Goal: Task Accomplishment & Management: Use online tool/utility

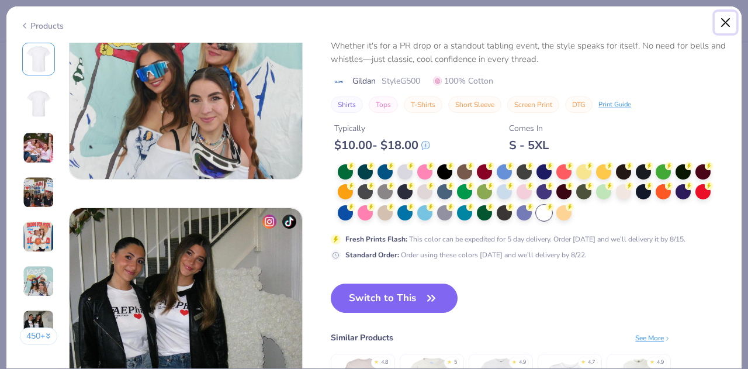
click at [727, 26] on button "Close" at bounding box center [726, 23] width 22 height 22
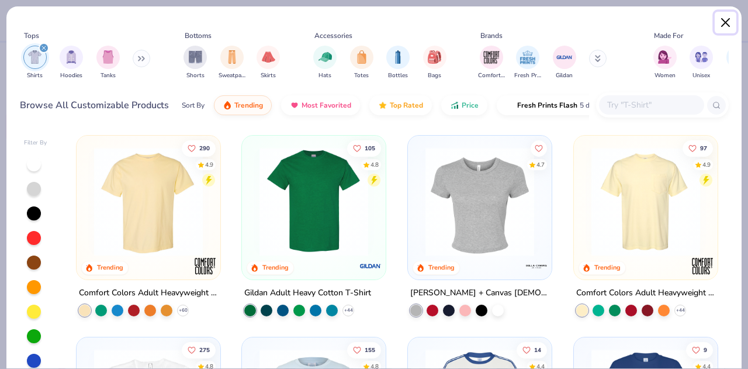
click at [728, 23] on button "Close" at bounding box center [726, 23] width 22 height 22
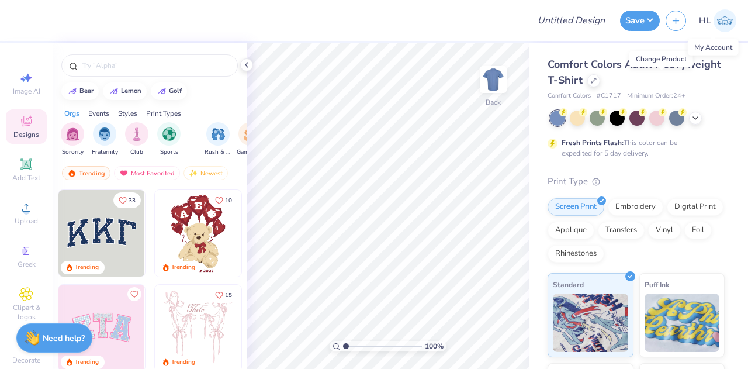
click at [724, 23] on img at bounding box center [724, 20] width 23 height 23
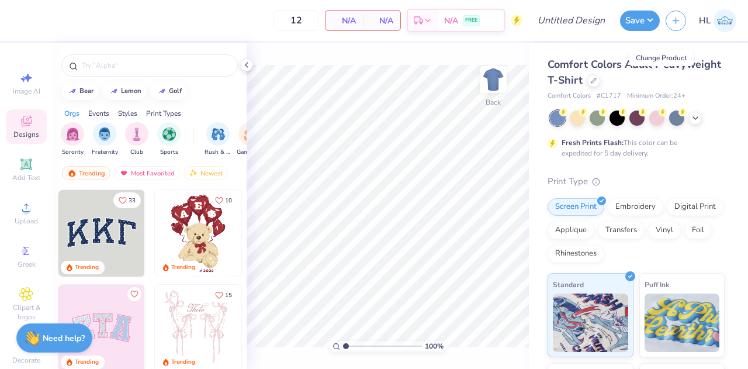
click at [596, 81] on icon at bounding box center [593, 80] width 5 height 5
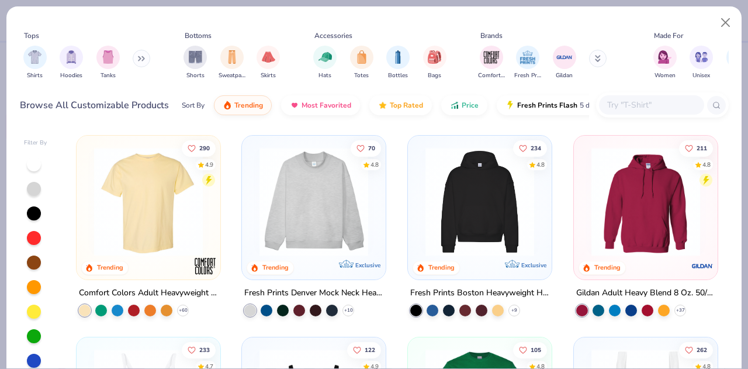
click at [326, 64] on div "filter for Hats" at bounding box center [324, 57] width 23 height 23
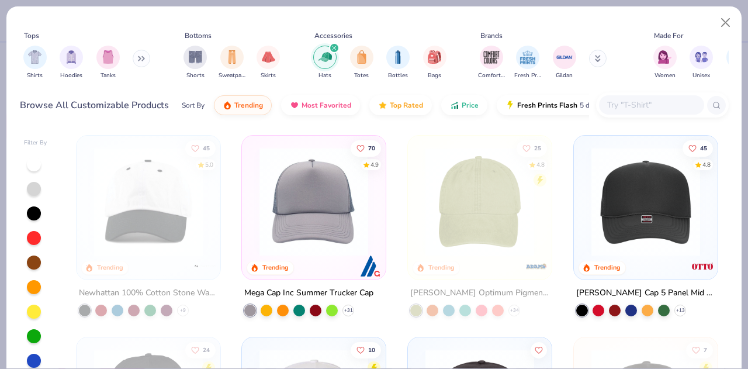
click at [0, 0] on icon at bounding box center [0, 0] width 0 height 0
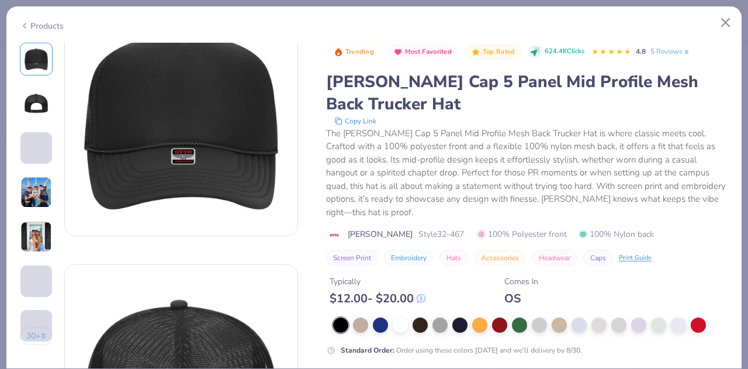
scroll to position [42, 0]
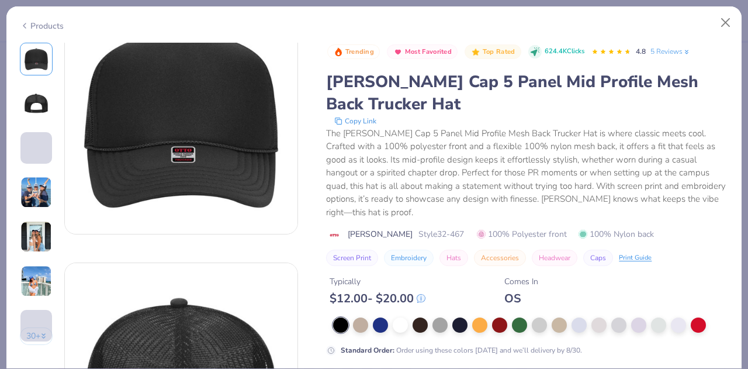
click at [675, 327] on div at bounding box center [678, 324] width 15 height 15
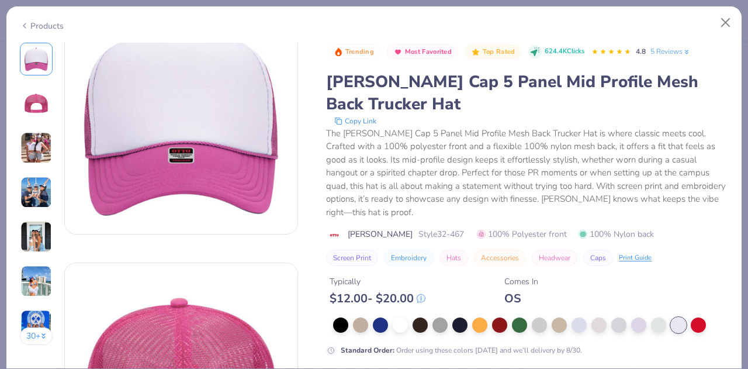
click at [622, 322] on div at bounding box center [618, 324] width 15 height 15
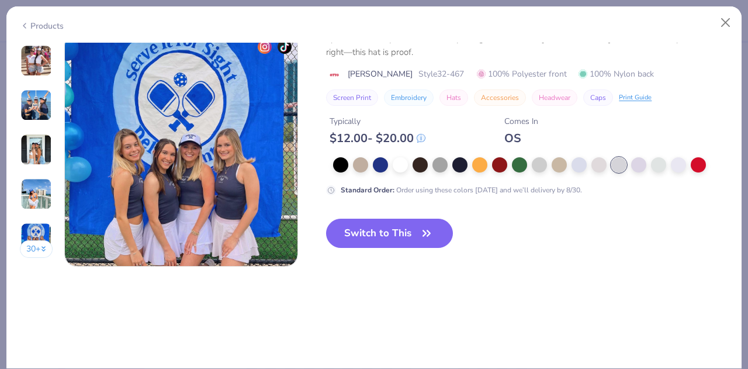
scroll to position [1572, 0]
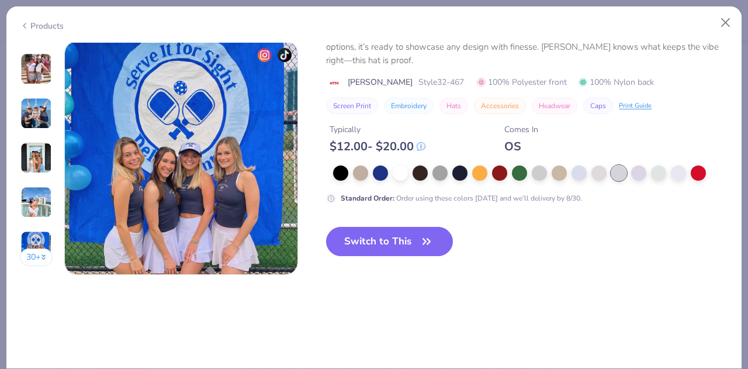
click at [400, 233] on button "Switch to This" at bounding box center [389, 241] width 127 height 29
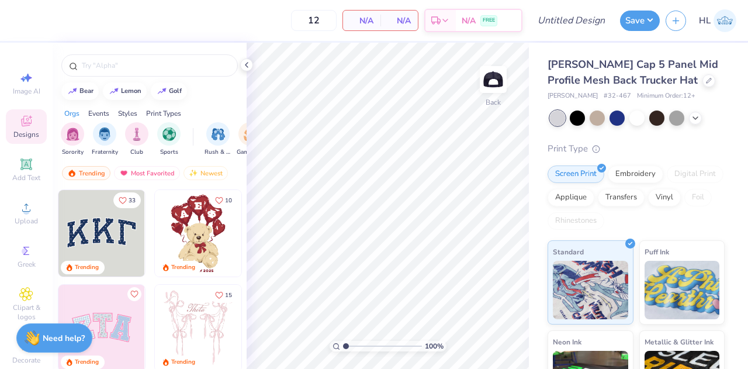
click at [15, 222] on span "Upload" at bounding box center [26, 220] width 23 height 9
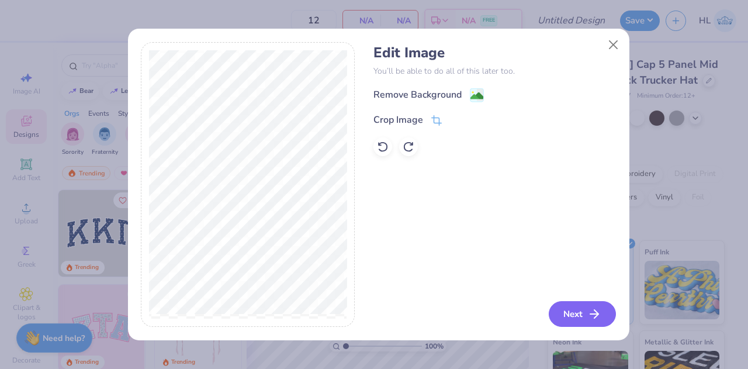
click at [584, 317] on button "Next" at bounding box center [582, 314] width 67 height 26
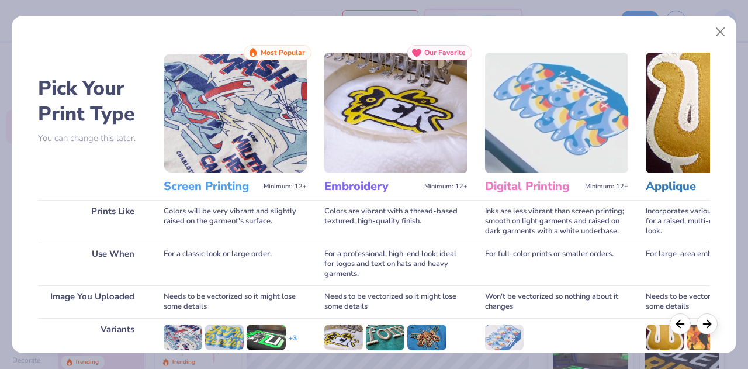
scroll to position [155, 0]
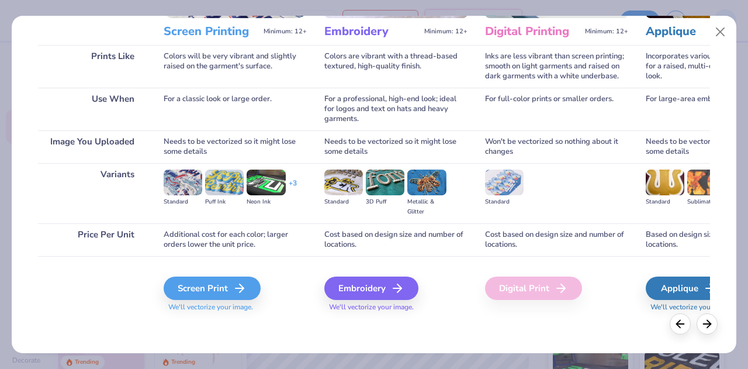
click at [363, 292] on div "Embroidery" at bounding box center [371, 287] width 94 height 23
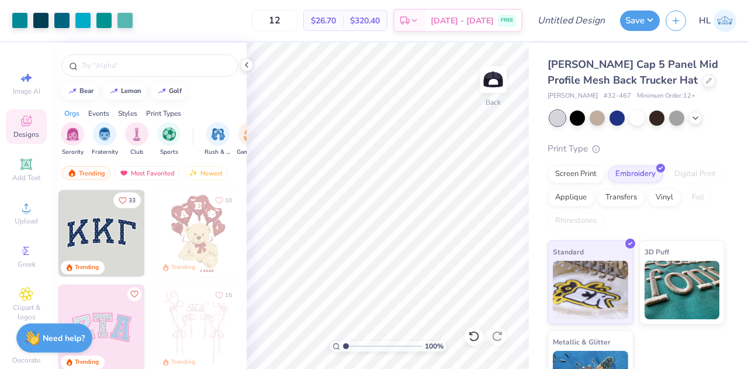
click at [297, 24] on input "12" at bounding box center [275, 20] width 46 height 21
type input "1"
type input "2"
type input "36"
click at [590, 20] on input "Design Title" at bounding box center [585, 20] width 57 height 23
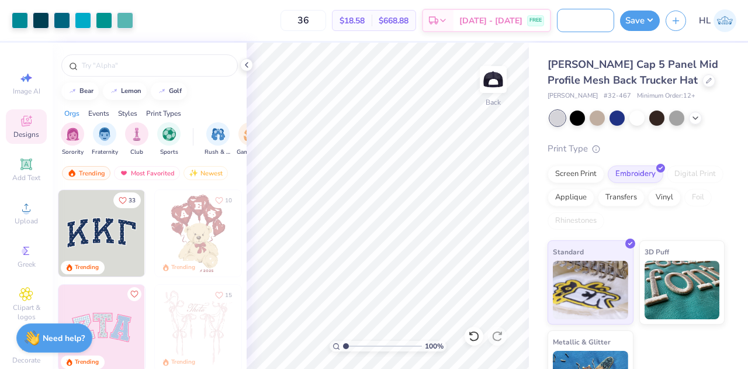
scroll to position [0, 78]
type input "POP hat #1 no background"
click at [640, 20] on button "Save" at bounding box center [640, 21] width 40 height 20
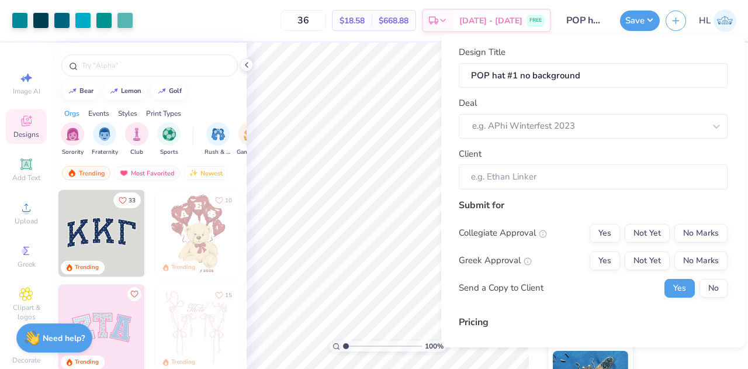
click at [578, 126] on div at bounding box center [588, 126] width 233 height 16
type input "pl"
type input "p"
type input "pl"
click at [559, 143] on div "No matching deals found" at bounding box center [593, 156] width 269 height 27
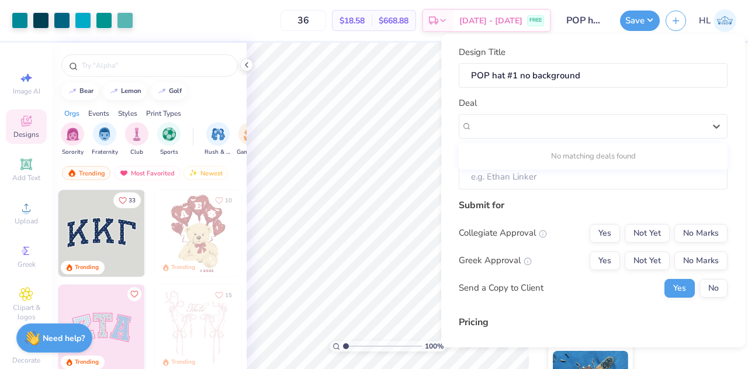
click at [696, 122] on div at bounding box center [588, 126] width 235 height 18
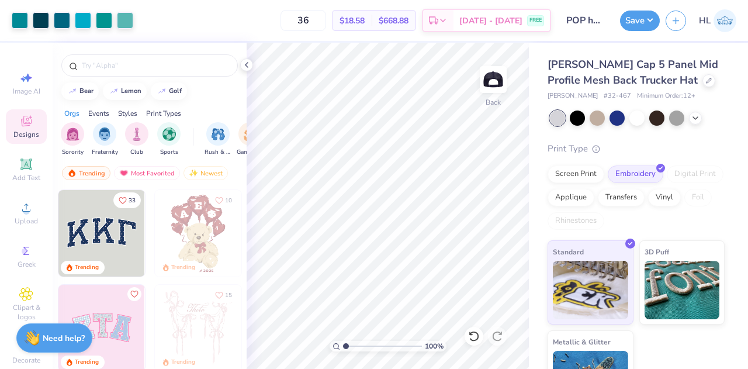
click at [648, 19] on button "Save" at bounding box center [640, 21] width 40 height 20
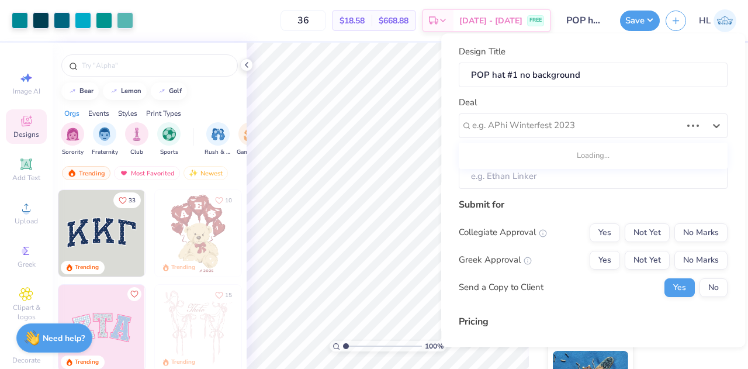
click at [538, 127] on div at bounding box center [576, 126] width 209 height 16
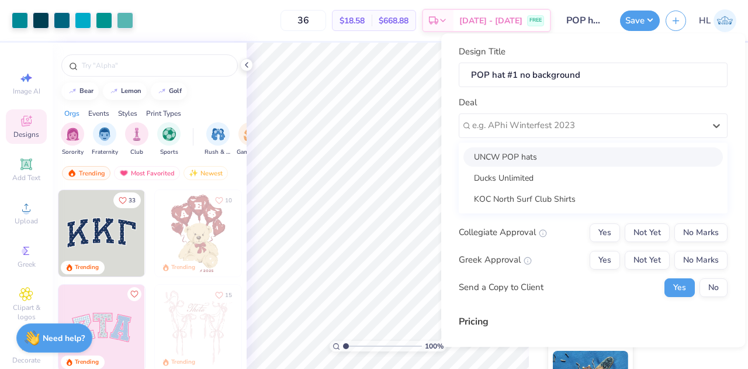
click at [524, 157] on div "UNCW POP hats" at bounding box center [592, 156] width 259 height 19
type input "Rylee Young"
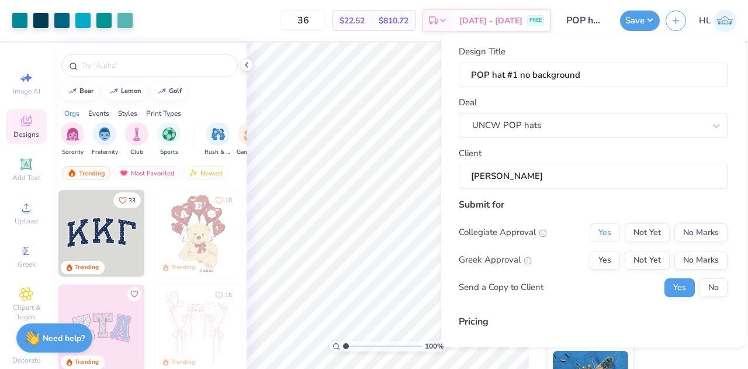
click at [600, 234] on button "Yes" at bounding box center [605, 232] width 30 height 19
click at [691, 262] on button "No Marks" at bounding box center [700, 260] width 53 height 19
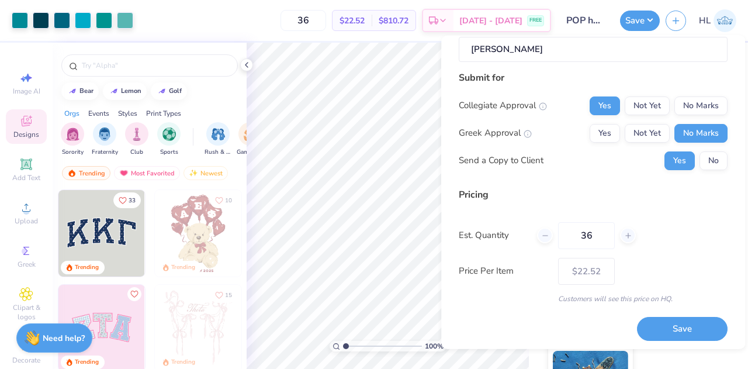
scroll to position [131, 0]
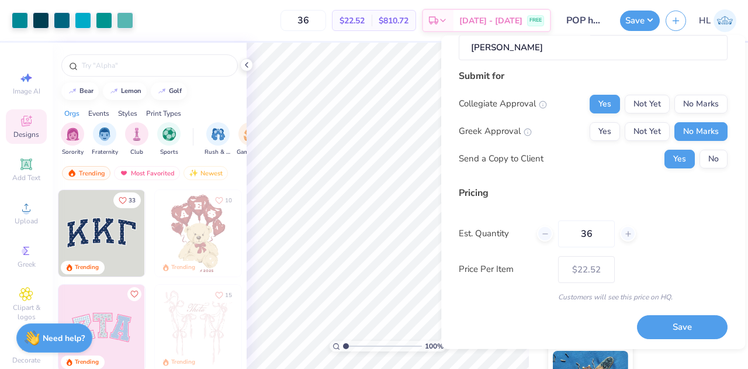
drag, startPoint x: 602, startPoint y: 236, endPoint x: 573, endPoint y: 228, distance: 30.2
click at [573, 228] on input "36" at bounding box center [586, 233] width 57 height 27
click at [673, 228] on div "Est. Quantity 36" at bounding box center [593, 233] width 269 height 27
click at [665, 330] on button "Save" at bounding box center [682, 327] width 91 height 24
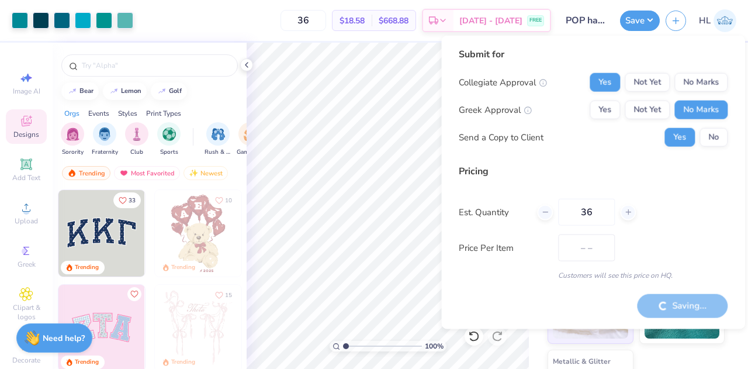
type input "$22.52"
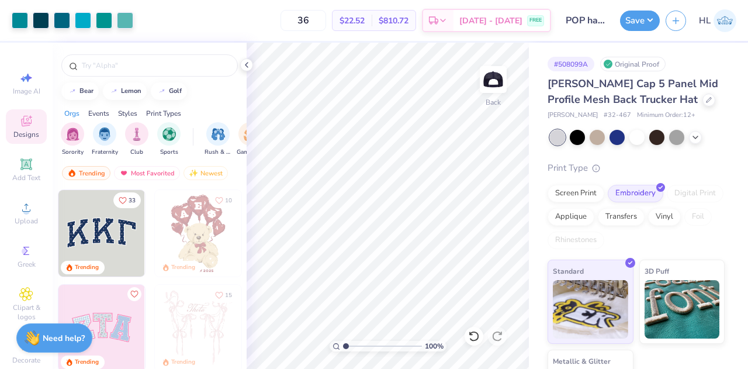
click at [722, 51] on div "Design Saved" at bounding box center [634, 71] width 203 height 40
click at [23, 220] on span "Upload" at bounding box center [26, 220] width 23 height 9
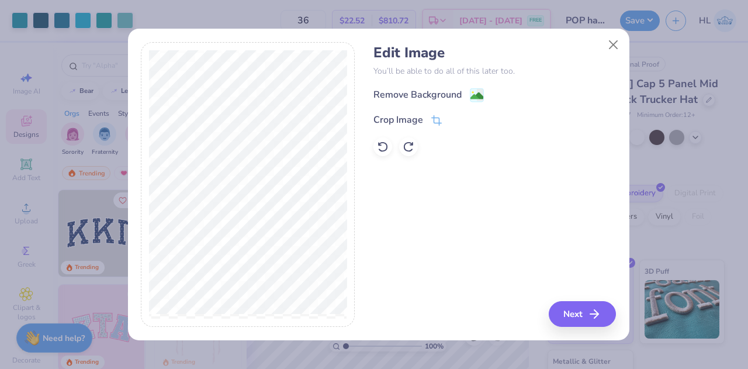
click at [443, 94] on div "Remove Background" at bounding box center [417, 95] width 88 height 14
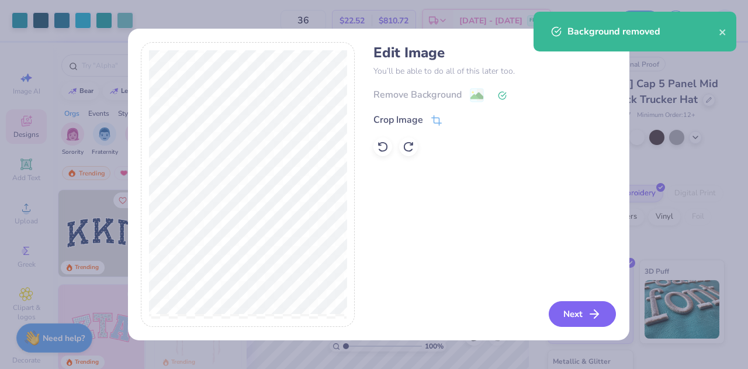
click at [578, 312] on button "Next" at bounding box center [582, 314] width 67 height 26
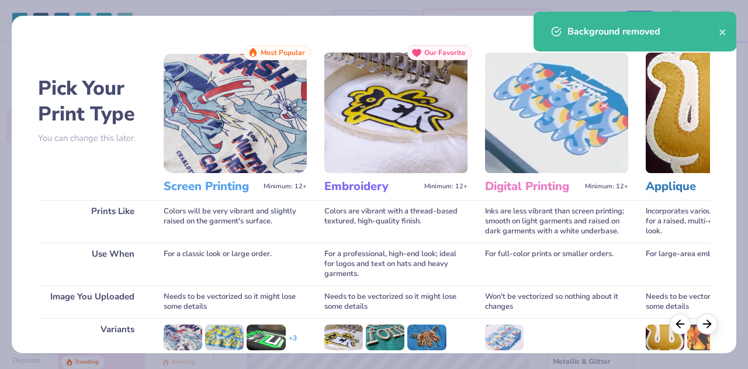
scroll to position [155, 0]
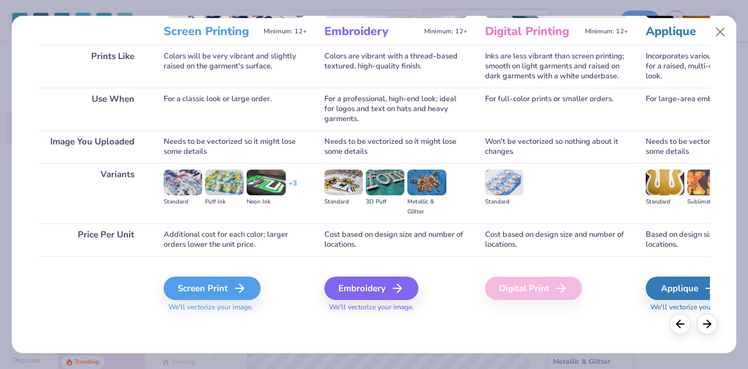
click at [364, 290] on div "Embroidery" at bounding box center [371, 287] width 94 height 23
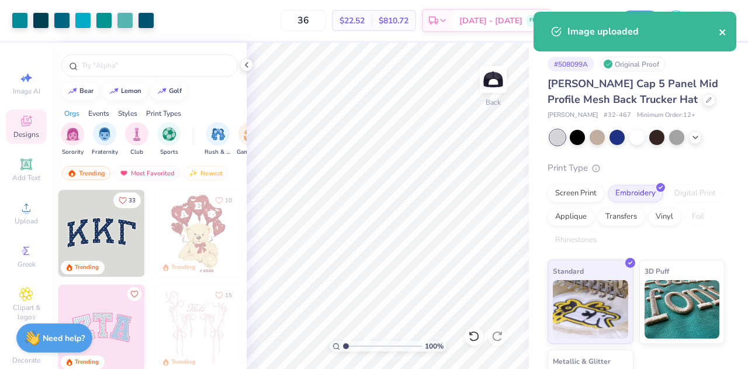
click at [725, 36] on icon "close" at bounding box center [723, 31] width 8 height 9
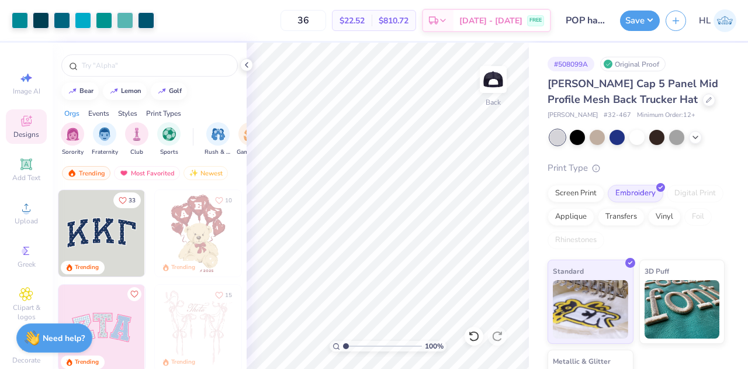
click at [649, 26] on button "Save" at bounding box center [640, 21] width 40 height 20
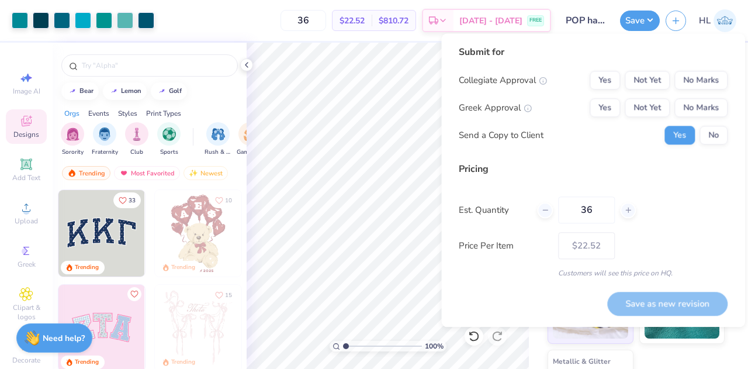
drag, startPoint x: 624, startPoint y: 89, endPoint x: 609, endPoint y: 83, distance: 16.3
click at [609, 83] on div "Yes Not Yet No Marks" at bounding box center [659, 80] width 138 height 19
click at [600, 77] on button "Yes" at bounding box center [605, 80] width 30 height 19
click at [708, 108] on button "No Marks" at bounding box center [700, 107] width 53 height 19
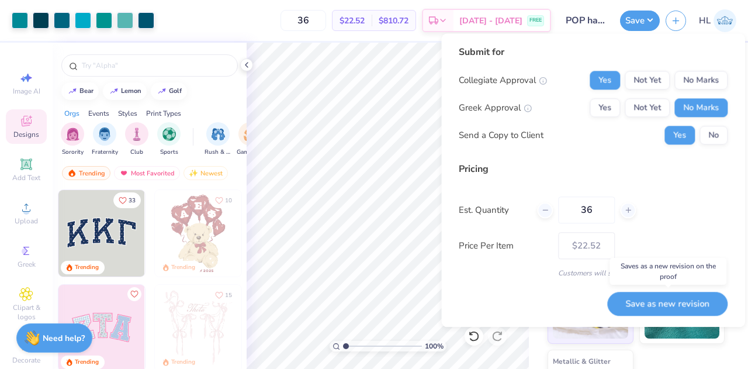
click at [677, 299] on button "Save as new revision" at bounding box center [667, 304] width 120 height 24
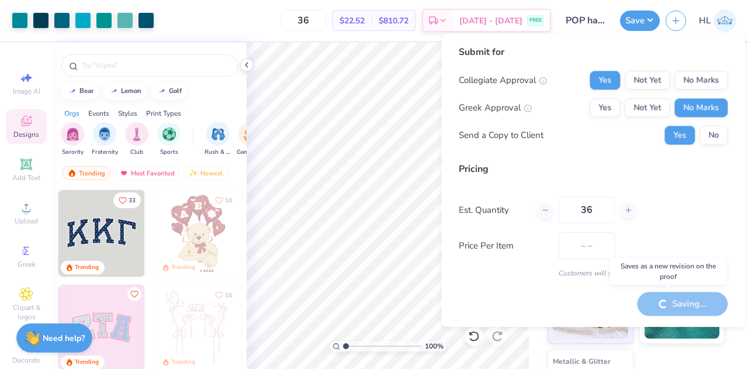
type input "$22.52"
